Goal: Ask a question: Seek information or help from site administrators or community

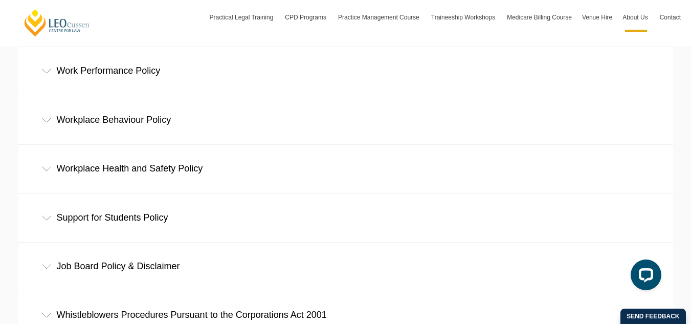
scroll to position [716, 0]
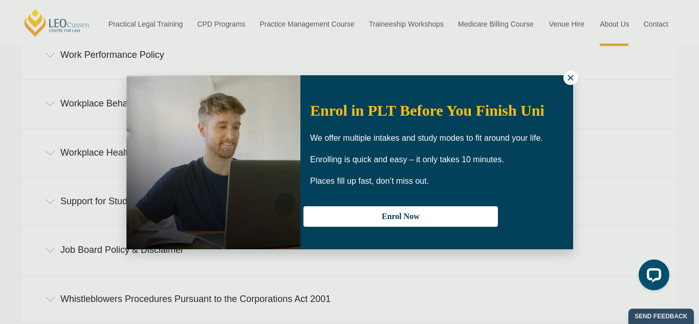
click at [566, 75] on icon at bounding box center [570, 77] width 9 height 9
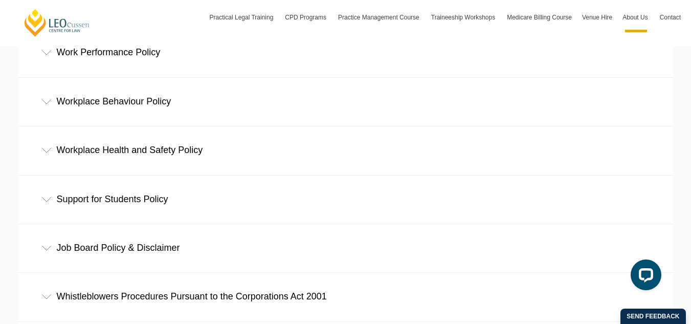
click at [84, 197] on div "Support for Students Policy" at bounding box center [345, 199] width 655 height 48
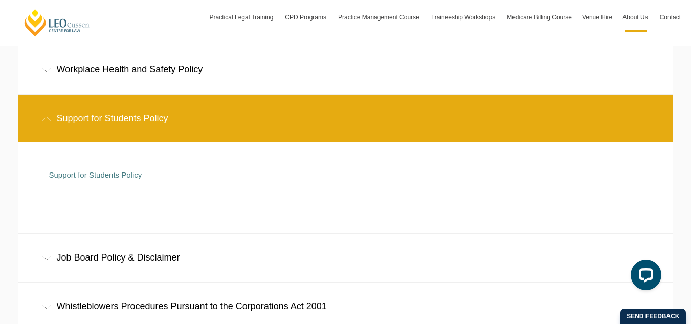
scroll to position [818, 0]
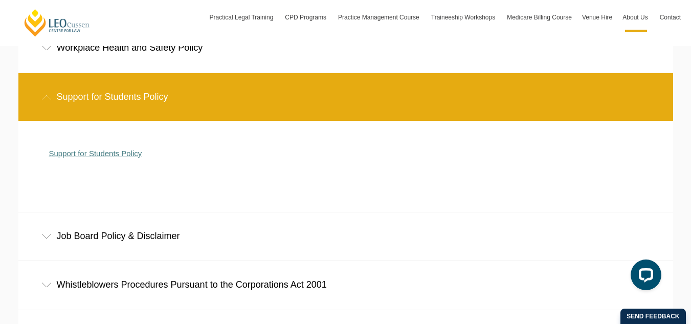
click at [91, 154] on link "Support for Students Policy" at bounding box center [95, 153] width 93 height 9
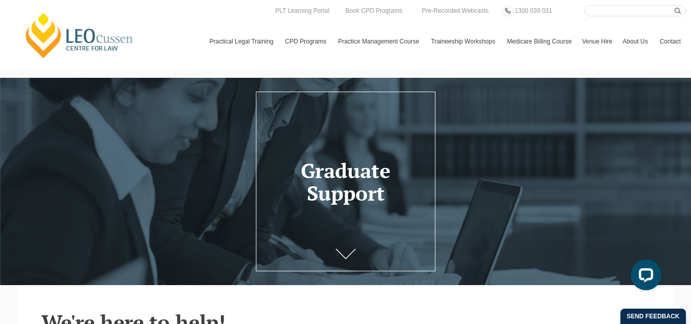
click at [655, 46] on link "Contact" at bounding box center [670, 42] width 31 height 30
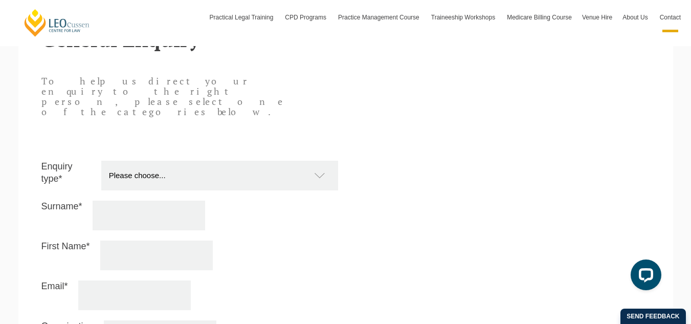
scroll to position [818, 0]
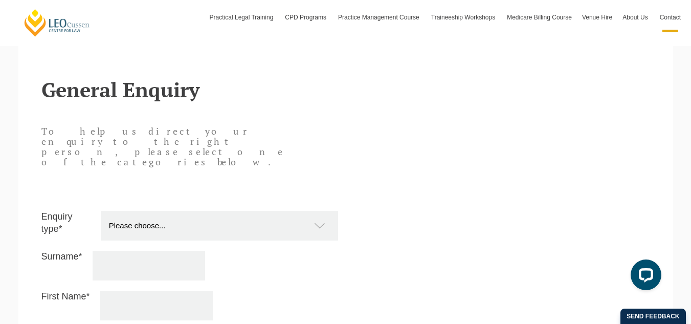
click at [172, 211] on select "Please choose... Practical Training Course (Onsite and Online) Supervised Legal…" at bounding box center [224, 226] width 247 height 30
select select "PTC Onsite and Online"
click at [101, 211] on select "Please choose... Practical Training Course (Onsite and Online) Supervised Legal…" at bounding box center [224, 226] width 247 height 30
click at [138, 251] on input "Surname*" at bounding box center [149, 266] width 113 height 30
type input "m"
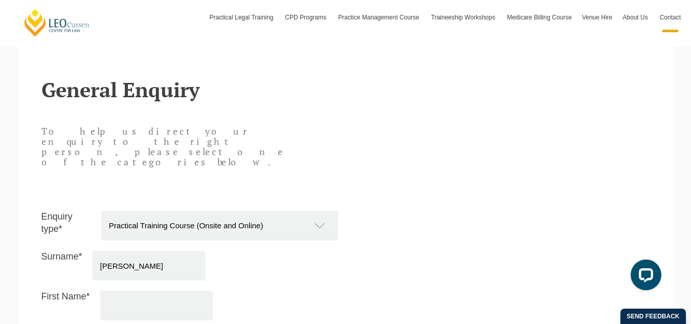
type input "moore"
click at [113, 291] on input "First Name*" at bounding box center [156, 306] width 113 height 30
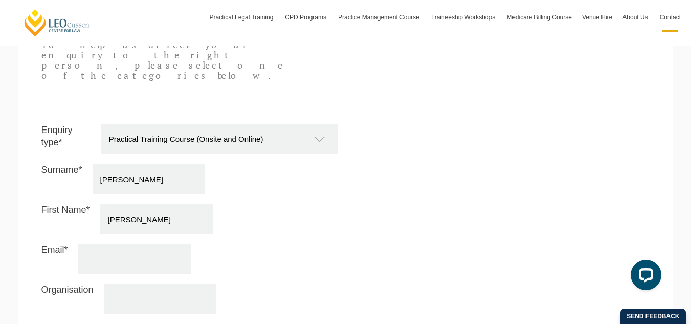
scroll to position [921, 0]
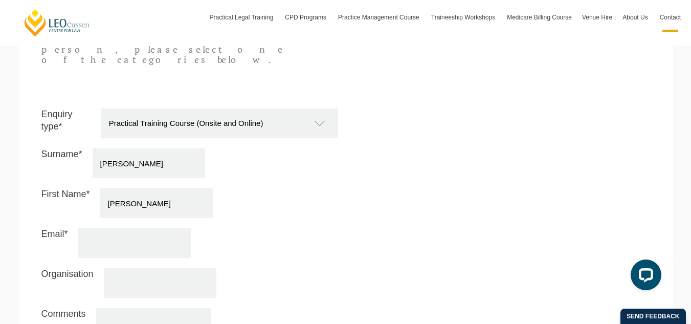
type input "michelle"
click at [109, 228] on input "Email*" at bounding box center [134, 243] width 113 height 30
type input "michelle.moore1@health.nsw.gov.au"
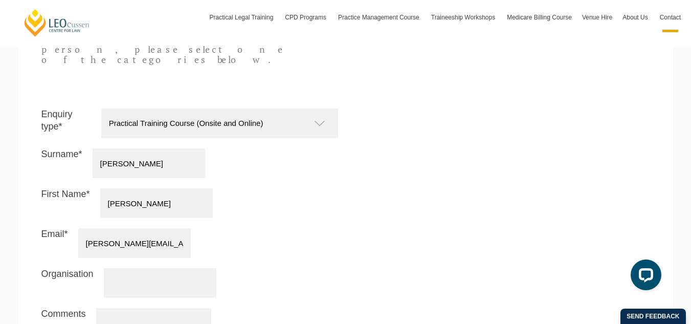
click at [110, 268] on input "Organisation" at bounding box center [160, 283] width 113 height 30
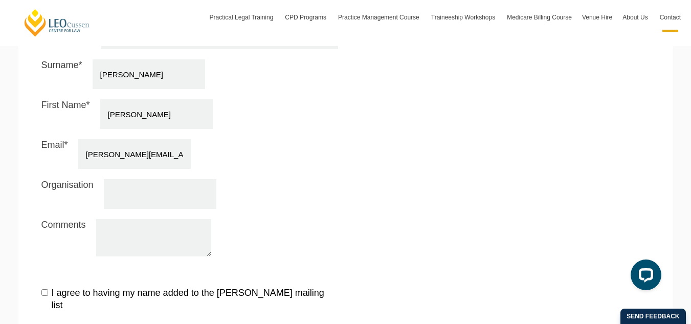
scroll to position [1023, 0]
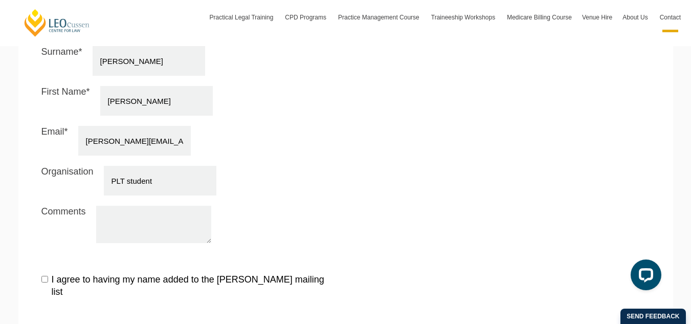
type input "PLT student"
click at [118, 206] on textarea "Comments" at bounding box center [153, 224] width 115 height 37
drag, startPoint x: 146, startPoint y: 192, endPoint x: 295, endPoint y: 87, distance: 182.1
click at [295, 86] on div "First Name* michelle" at bounding box center [189, 101] width 297 height 30
click at [170, 206] on textarea "Dear Leo Cussens" at bounding box center [153, 224] width 115 height 37
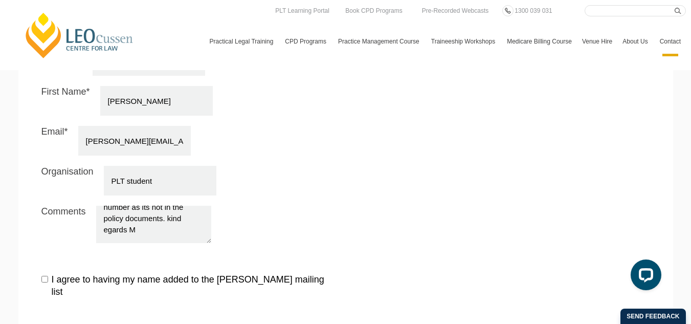
scroll to position [36, 0]
click at [161, 206] on textarea "Dear Leo Cussen may i have the EAP phone number as its not in the policy docume…" at bounding box center [153, 224] width 115 height 37
click at [175, 206] on textarea "Dear Leo Cussen may i have the EAP phone number as its not in the policy docume…" at bounding box center [153, 224] width 115 height 37
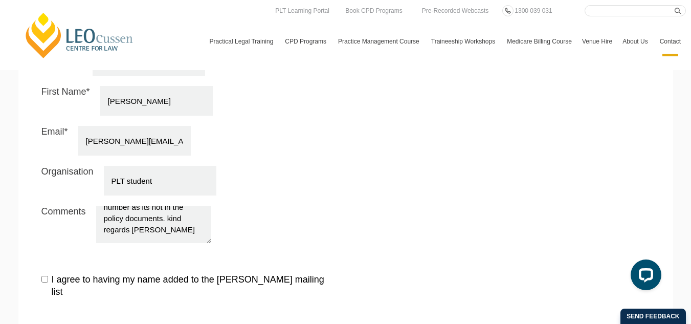
type textarea "Dear Leo Cussen may i have the EAP for students support phone number as its not…"
click at [48, 274] on label "I agree to having my name added to the Leo Cussen mailing list" at bounding box center [189, 286] width 297 height 24
click at [48, 276] on input "I agree to having my name added to the Leo Cussen mailing list" at bounding box center [44, 279] width 7 height 7
checkbox input "true"
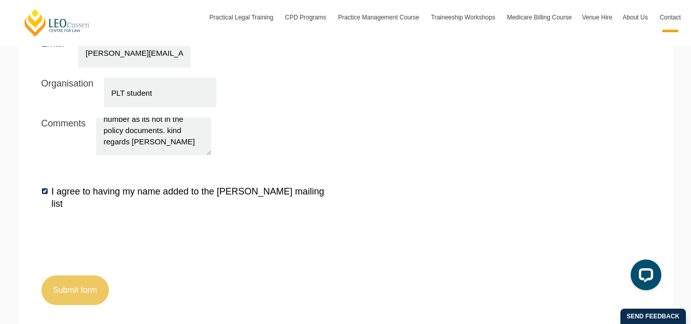
scroll to position [1125, 0]
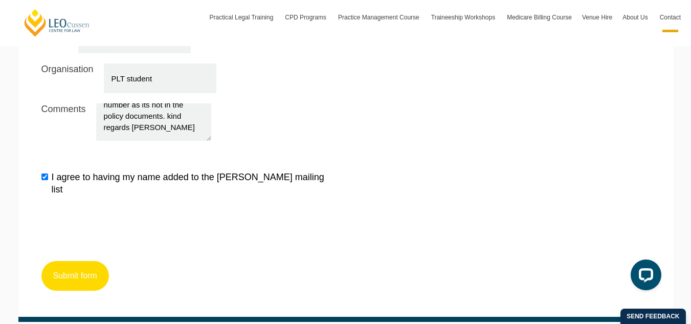
click at [74, 261] on button "Submit form" at bounding box center [75, 276] width 68 height 30
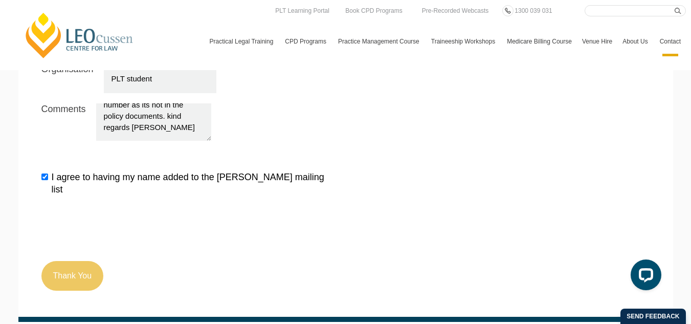
click at [655, 46] on link "Contact" at bounding box center [670, 42] width 31 height 30
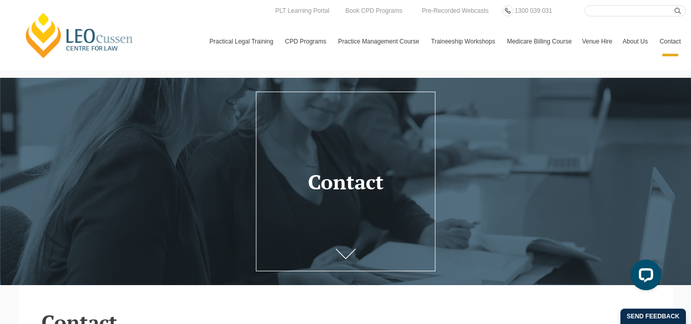
click at [585, 14] on input "Search here" at bounding box center [635, 10] width 101 height 11
type input "eap"
click at [675, 8] on icon "submit" at bounding box center [678, 11] width 7 height 7
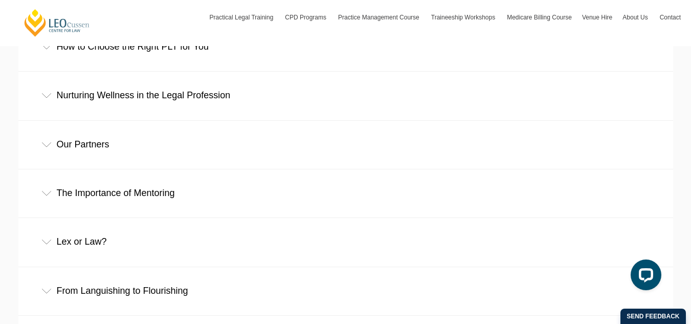
scroll to position [460, 0]
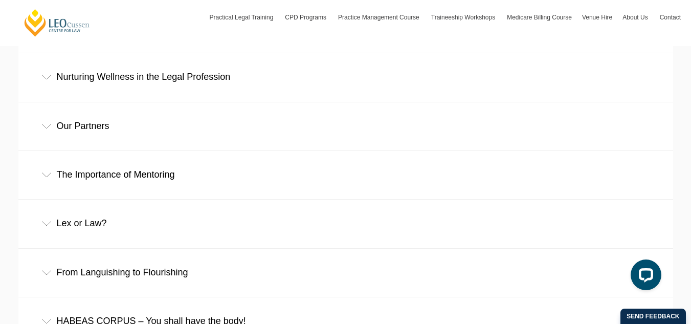
click at [142, 86] on div "Nurturing Wellness in the Legal Profession" at bounding box center [345, 77] width 655 height 48
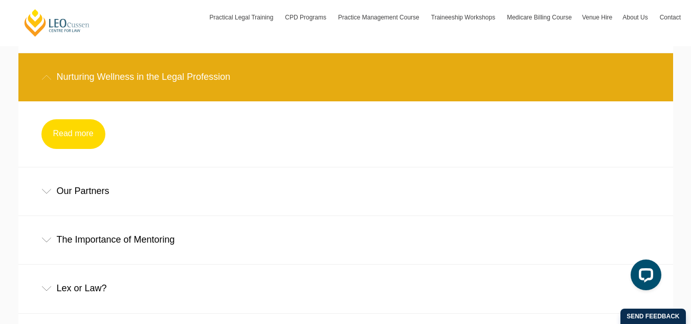
click at [62, 136] on link "Read more" at bounding box center [73, 134] width 64 height 30
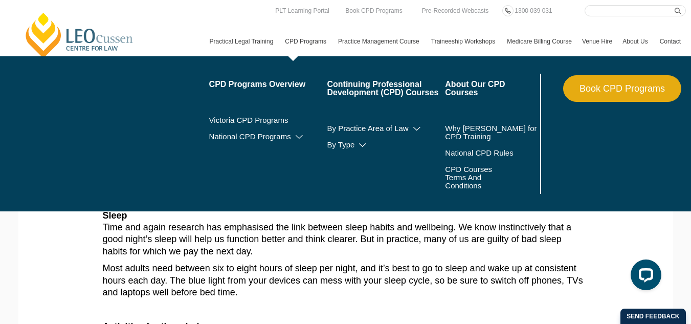
scroll to position [167, 0]
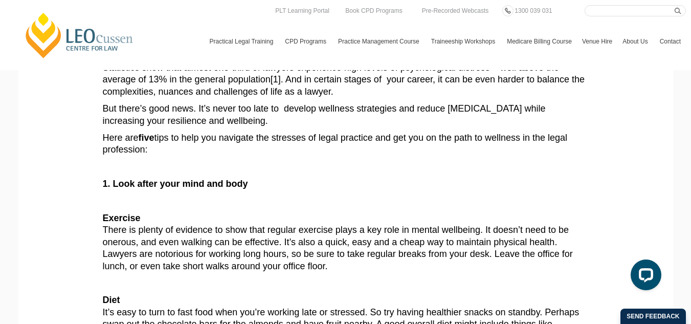
click at [585, 14] on input "Search here" at bounding box center [635, 10] width 101 height 11
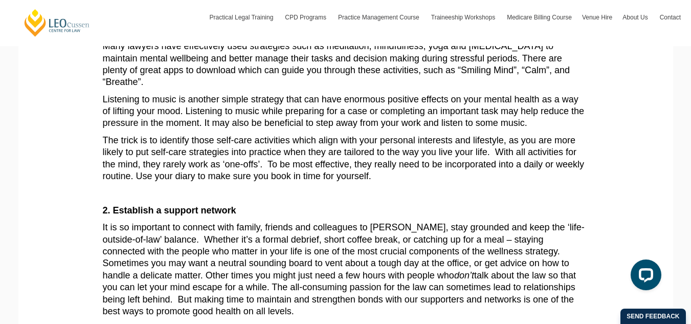
scroll to position [563, 0]
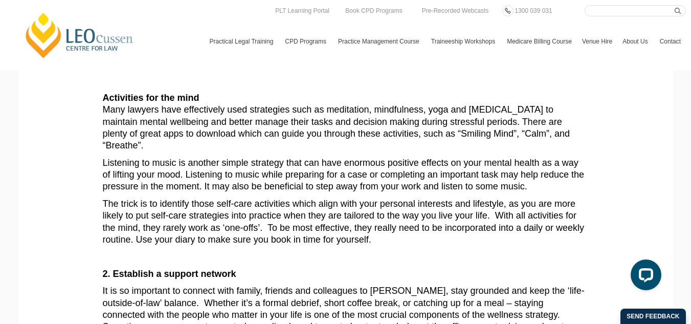
click at [601, 12] on input "Search here" at bounding box center [635, 10] width 101 height 11
type input "eap"
click at [675, 9] on icon "submit" at bounding box center [678, 11] width 7 height 7
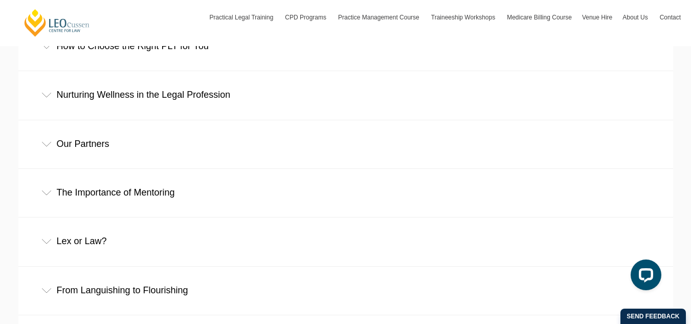
scroll to position [460, 0]
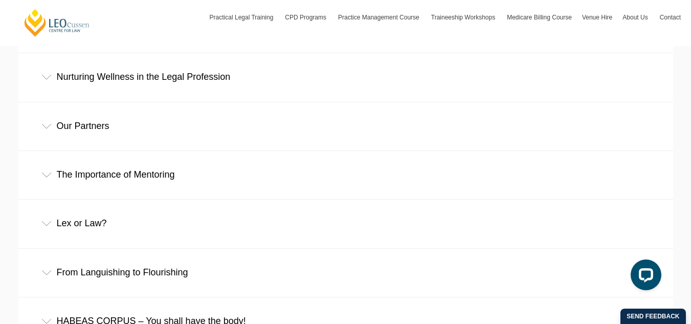
click at [197, 130] on div "Our Partners" at bounding box center [345, 126] width 655 height 48
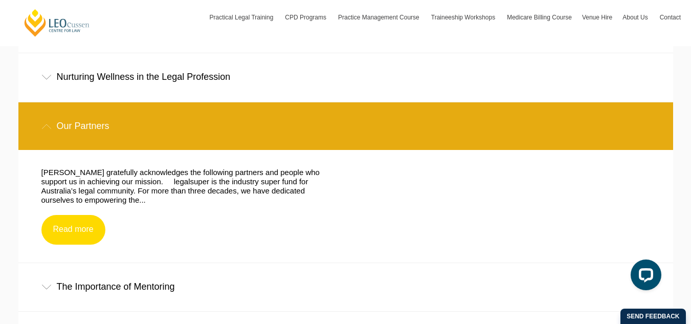
click at [61, 235] on link "Read more" at bounding box center [73, 230] width 64 height 30
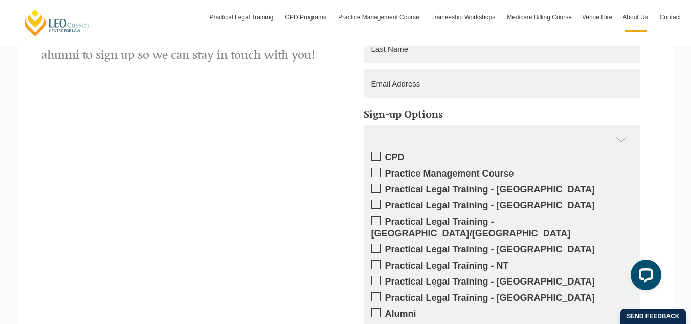
scroll to position [1841, 0]
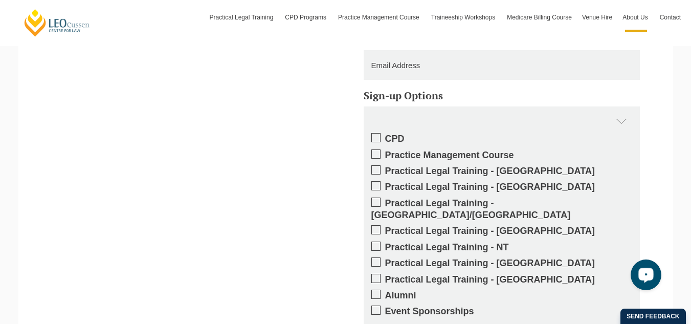
drag, startPoint x: 649, startPoint y: 285, endPoint x: 1271, endPoint y: 540, distance: 672.3
click at [649, 285] on button "Open LiveChat chat widget" at bounding box center [646, 274] width 31 height 31
click at [293, 122] on div "Get updates on your specific areas of interest whether it be CPD, PLT, our Prac…" at bounding box center [346, 196] width 624 height 430
